Goal: Task Accomplishment & Management: Manage account settings

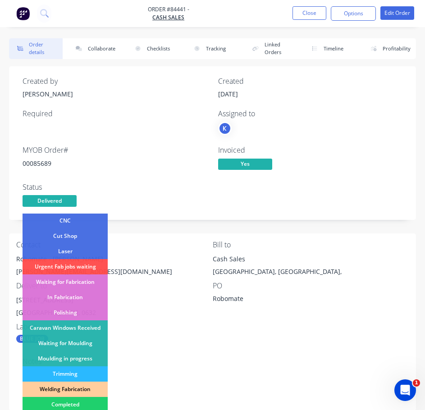
scroll to position [90, 0]
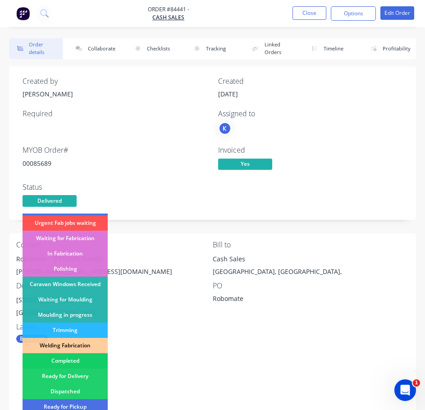
click at [92, 363] on div "Completed" at bounding box center [65, 360] width 85 height 15
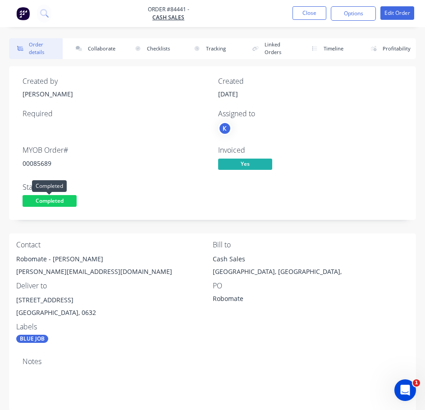
click at [56, 201] on span "Completed" at bounding box center [50, 200] width 54 height 11
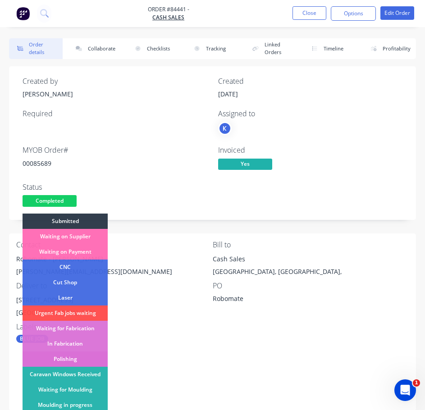
scroll to position [135, 0]
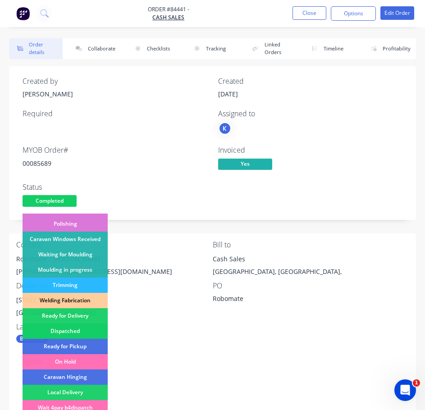
click at [78, 326] on div "Dispatched" at bounding box center [65, 331] width 85 height 15
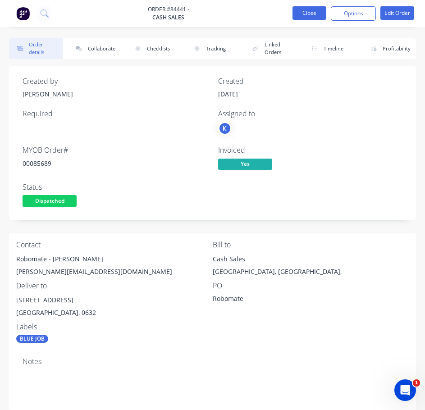
click at [307, 11] on button "Close" at bounding box center [310, 13] width 34 height 14
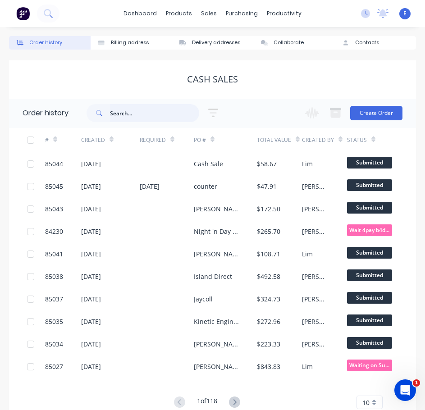
click at [126, 115] on input "text" at bounding box center [154, 113] width 89 height 18
type input "85436"
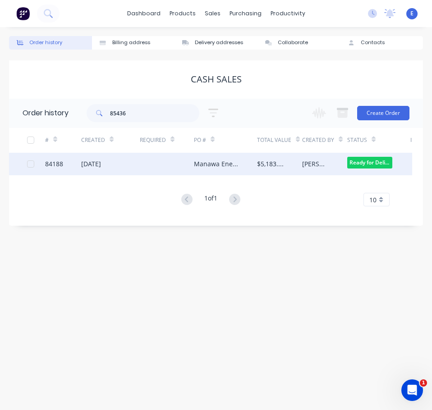
click at [193, 162] on div at bounding box center [167, 164] width 54 height 23
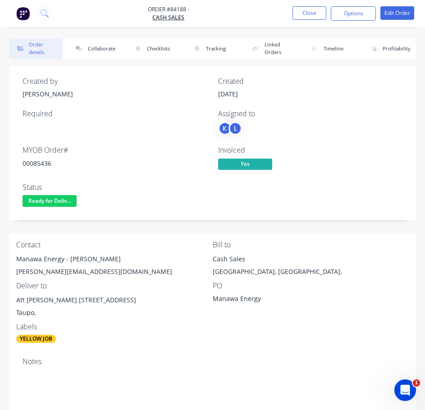
drag, startPoint x: 41, startPoint y: 158, endPoint x: 36, endPoint y: 163, distance: 7.0
click at [41, 159] on div "00085436" at bounding box center [115, 163] width 185 height 9
click at [36, 162] on div "00085436" at bounding box center [115, 163] width 185 height 9
copy div "00085436"
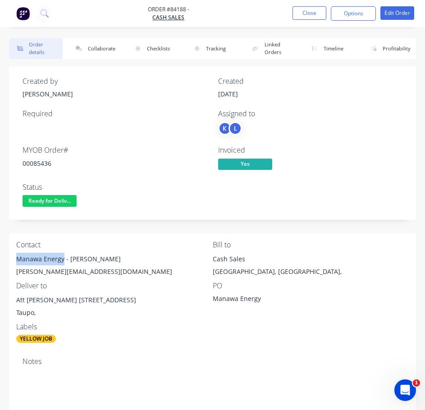
drag, startPoint x: 64, startPoint y: 260, endPoint x: 1, endPoint y: 253, distance: 63.0
copy div "Manawa Energy"
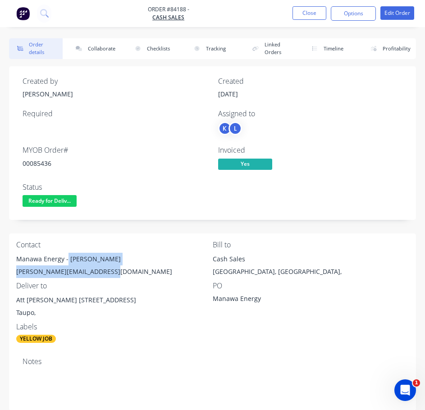
drag, startPoint x: 67, startPoint y: 261, endPoint x: 117, endPoint y: 266, distance: 49.9
click at [117, 266] on div "Manawa Energy - [PERSON_NAME] [PERSON_NAME][EMAIL_ADDRESS][DOMAIN_NAME]" at bounding box center [114, 267] width 197 height 29
click at [89, 255] on div "Manawa Energy - [PERSON_NAME]" at bounding box center [114, 259] width 197 height 13
drag, startPoint x: 68, startPoint y: 261, endPoint x: 98, endPoint y: 259, distance: 30.3
click at [98, 259] on div "Manawa Energy - [PERSON_NAME]" at bounding box center [114, 259] width 197 height 13
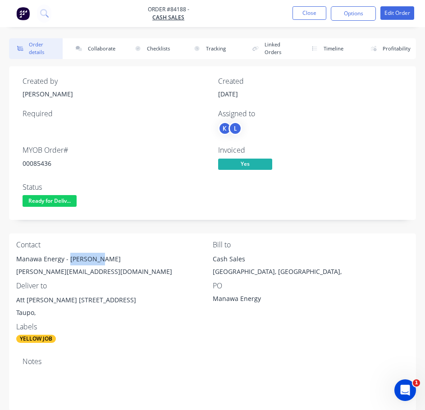
copy div "[PERSON_NAME]"
click at [81, 268] on div "[PERSON_NAME][EMAIL_ADDRESS][DOMAIN_NAME]" at bounding box center [114, 272] width 197 height 13
click at [81, 269] on div "[PERSON_NAME][EMAIL_ADDRESS][DOMAIN_NAME]" at bounding box center [114, 272] width 197 height 13
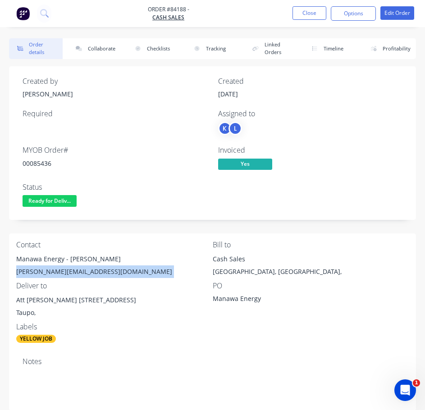
click at [81, 269] on div "[PERSON_NAME][EMAIL_ADDRESS][DOMAIN_NAME]" at bounding box center [114, 272] width 197 height 13
copy div "[PERSON_NAME][EMAIL_ADDRESS][DOMAIN_NAME]"
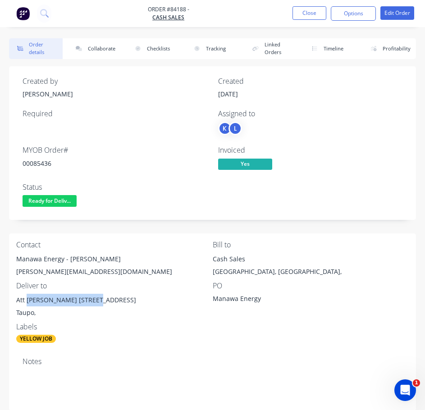
drag, startPoint x: 90, startPoint y: 303, endPoint x: 26, endPoint y: 300, distance: 63.7
click at [26, 300] on div "Att [PERSON_NAME] [STREET_ADDRESS]" at bounding box center [114, 300] width 197 height 13
copy div "[PERSON_NAME]"
click at [179, 347] on div "Contact Manawa Energy - [PERSON_NAME] [PERSON_NAME][EMAIL_ADDRESS][DOMAIN_NAME]…" at bounding box center [212, 292] width 407 height 117
drag, startPoint x: 92, startPoint y: 298, endPoint x: 127, endPoint y: 300, distance: 35.2
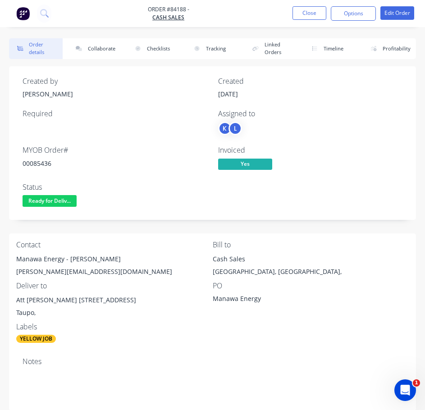
click at [127, 300] on div "Att [PERSON_NAME] [STREET_ADDRESS]" at bounding box center [114, 300] width 197 height 13
copy div "[STREET_ADDRESS]"
click at [308, 14] on button "Close" at bounding box center [310, 13] width 34 height 14
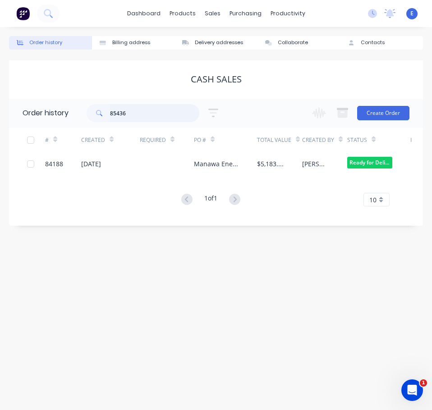
click at [128, 115] on input "85436" at bounding box center [154, 113] width 89 height 18
type input "86043"
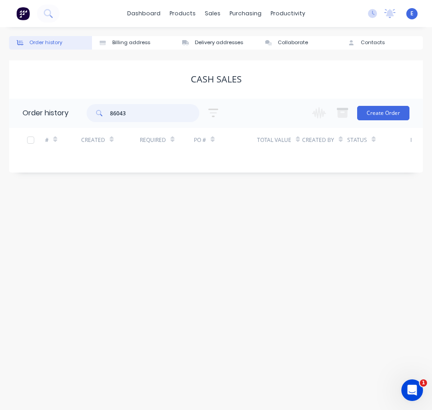
click at [140, 116] on input "86043" at bounding box center [154, 113] width 89 height 18
drag, startPoint x: 107, startPoint y: 113, endPoint x: 119, endPoint y: 108, distance: 12.1
click at [119, 108] on input "86043" at bounding box center [154, 113] width 89 height 18
click at [119, 110] on input "86043" at bounding box center [154, 113] width 89 height 18
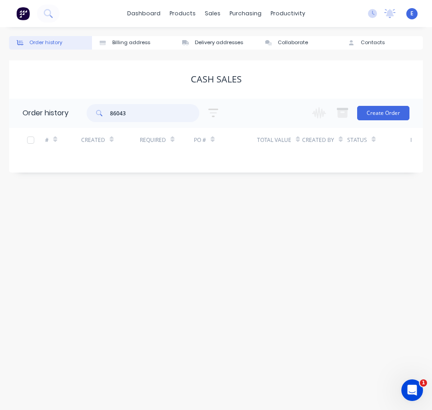
click at [119, 110] on input "86043" at bounding box center [154, 113] width 89 height 18
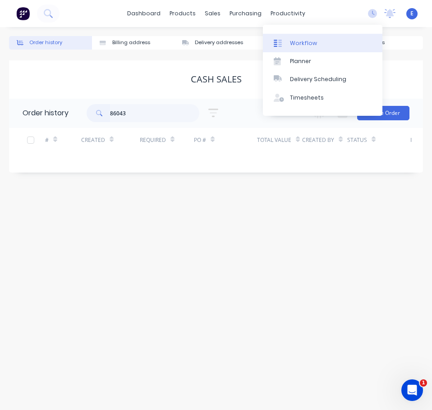
click at [297, 42] on div "Workflow" at bounding box center [303, 43] width 27 height 8
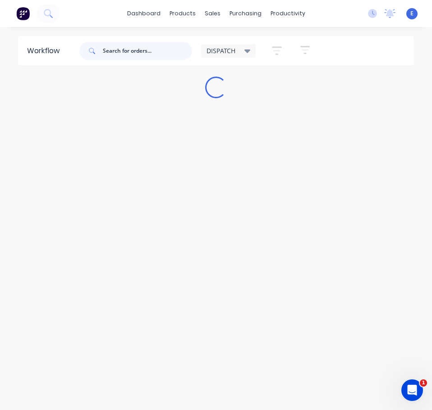
paste input "86043"
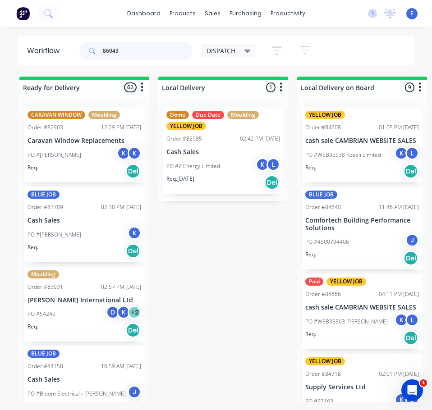
click at [142, 45] on input "86043" at bounding box center [147, 51] width 89 height 18
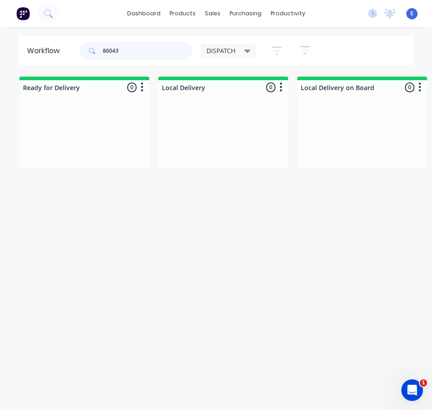
click at [127, 51] on input "86043" at bounding box center [147, 51] width 89 height 18
type input "86043"
click at [46, 9] on icon at bounding box center [48, 13] width 9 height 9
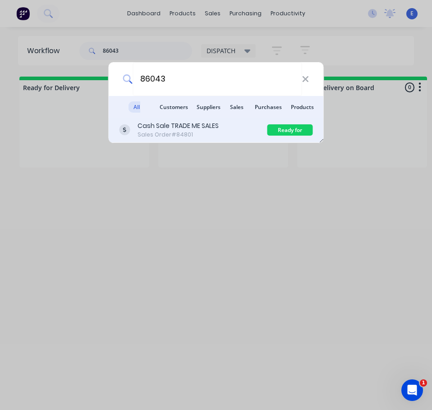
type input "86043"
click at [204, 125] on div "Cash Sale TRADE ME SALES" at bounding box center [178, 125] width 81 height 9
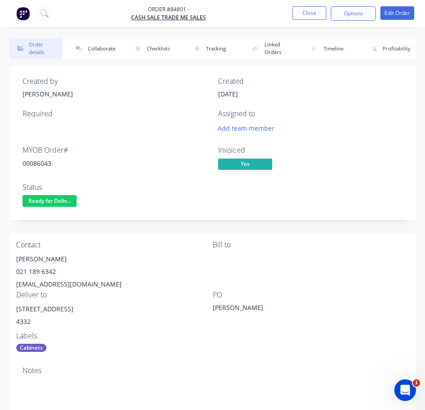
click at [37, 162] on div "00086043" at bounding box center [115, 163] width 185 height 9
copy div "00086043"
click at [40, 255] on div "[PERSON_NAME]" at bounding box center [114, 259] width 197 height 13
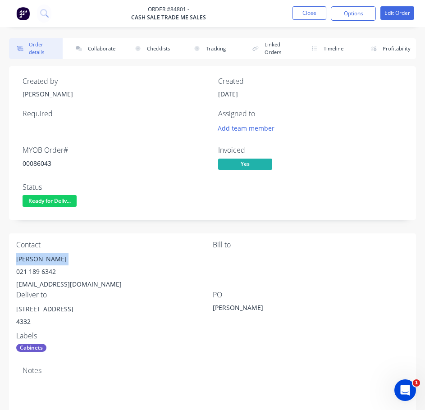
click at [40, 255] on div "[PERSON_NAME]" at bounding box center [114, 259] width 197 height 13
copy div "[PERSON_NAME]"
click at [32, 271] on div "021 189 6342" at bounding box center [114, 272] width 197 height 13
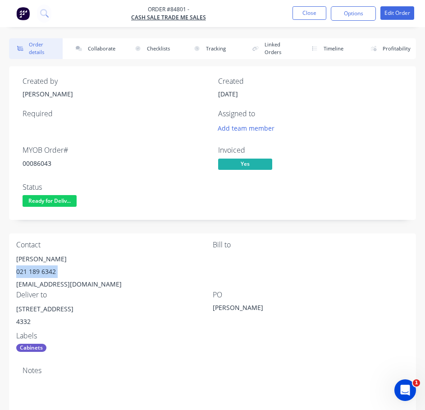
copy div "021 189 6342"
click at [63, 281] on div "[EMAIL_ADDRESS][DOMAIN_NAME]" at bounding box center [114, 284] width 197 height 13
click at [64, 281] on div "[EMAIL_ADDRESS][DOMAIN_NAME]" at bounding box center [114, 284] width 197 height 13
click at [64, 282] on div "[EMAIL_ADDRESS][DOMAIN_NAME]" at bounding box center [114, 284] width 197 height 13
copy div "[EMAIL_ADDRESS][DOMAIN_NAME]"
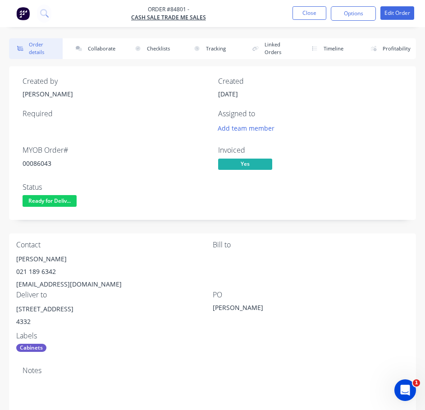
click at [64, 310] on div "[STREET_ADDRESS]" at bounding box center [114, 309] width 197 height 13
click at [65, 311] on div "[STREET_ADDRESS]" at bounding box center [114, 309] width 197 height 13
click at [69, 312] on div "[STREET_ADDRESS]" at bounding box center [114, 309] width 197 height 13
drag, startPoint x: 67, startPoint y: 309, endPoint x: 18, endPoint y: 309, distance: 49.6
click at [18, 309] on div "[STREET_ADDRESS]" at bounding box center [114, 309] width 197 height 13
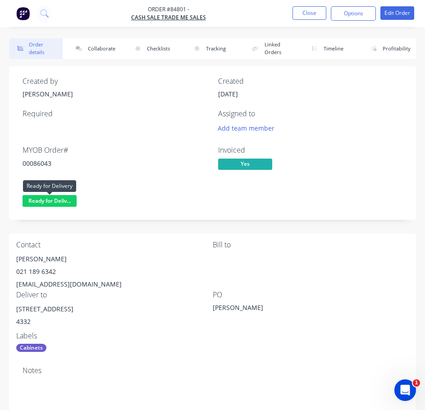
click at [68, 200] on span "Ready for Deliv..." at bounding box center [50, 200] width 54 height 11
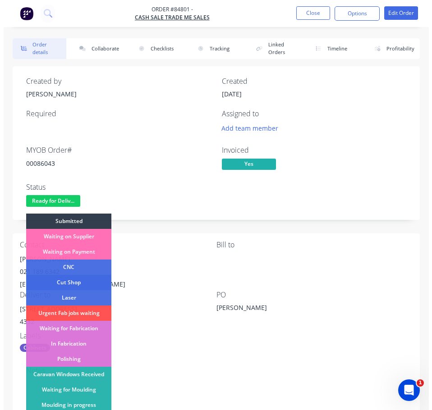
scroll to position [90, 0]
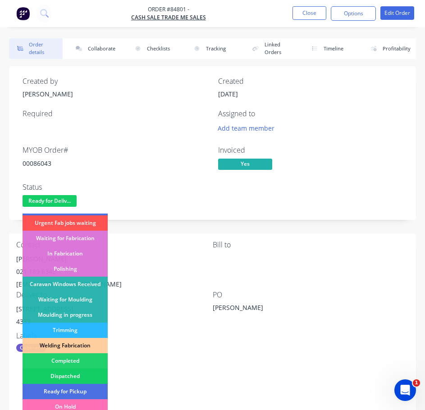
click at [59, 377] on div "Dispatched" at bounding box center [65, 376] width 85 height 15
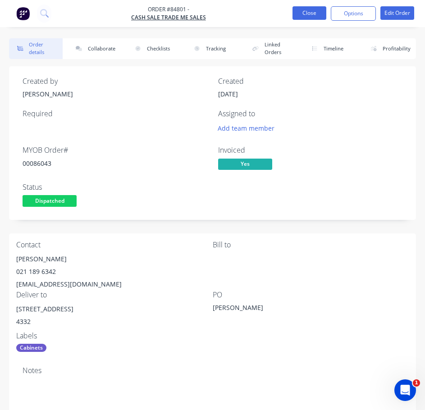
click at [295, 11] on button "Close" at bounding box center [310, 13] width 34 height 14
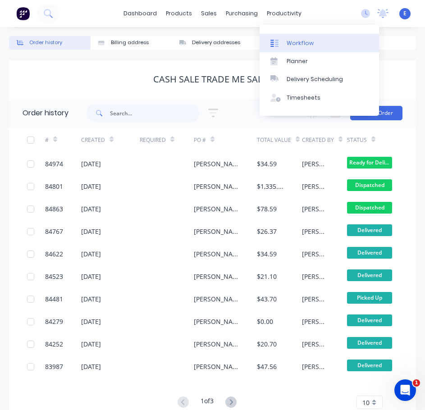
click at [293, 48] on link "Workflow" at bounding box center [319, 43] width 119 height 18
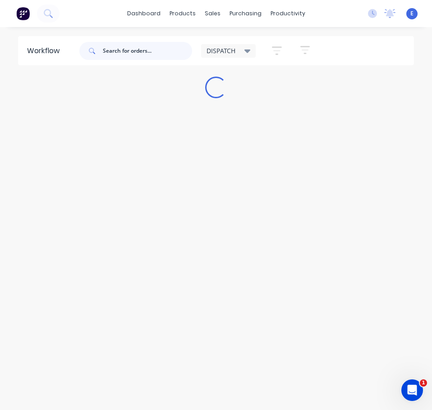
click at [169, 57] on input "text" at bounding box center [147, 51] width 89 height 18
